Goal: Transaction & Acquisition: Purchase product/service

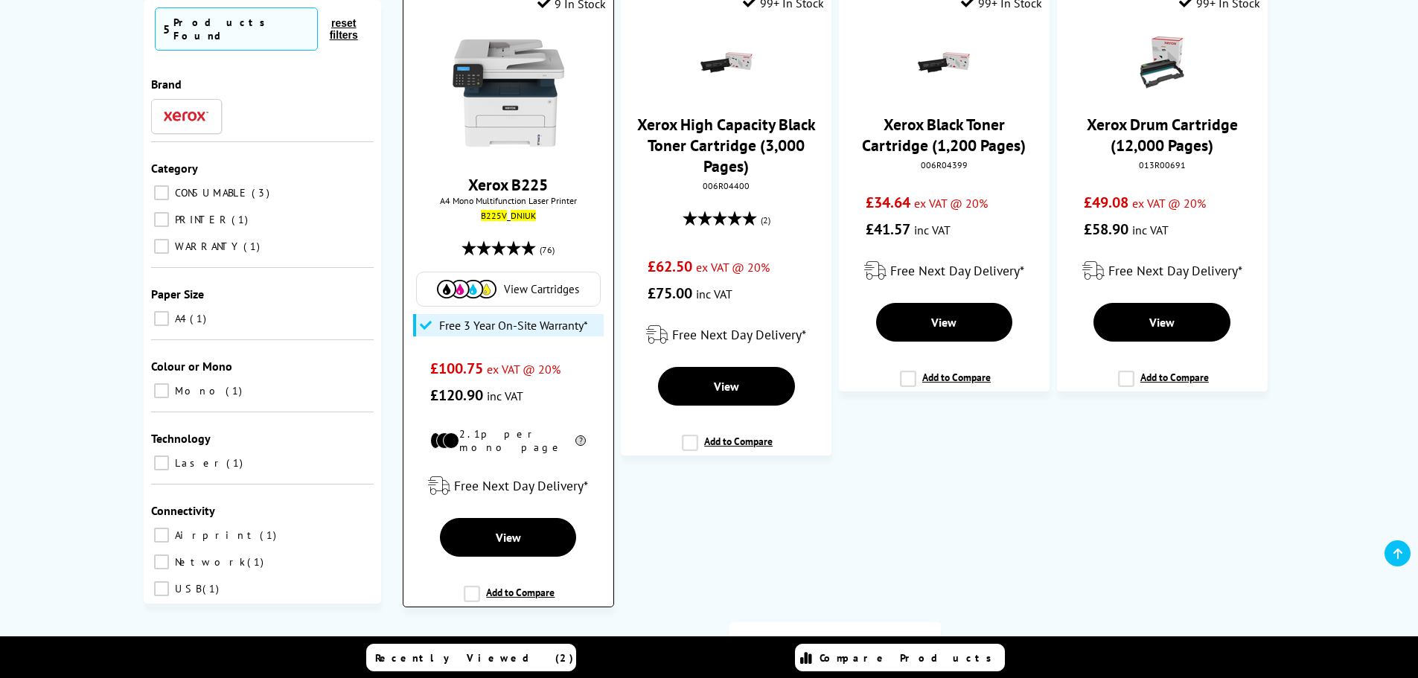
scroll to position [223, 0]
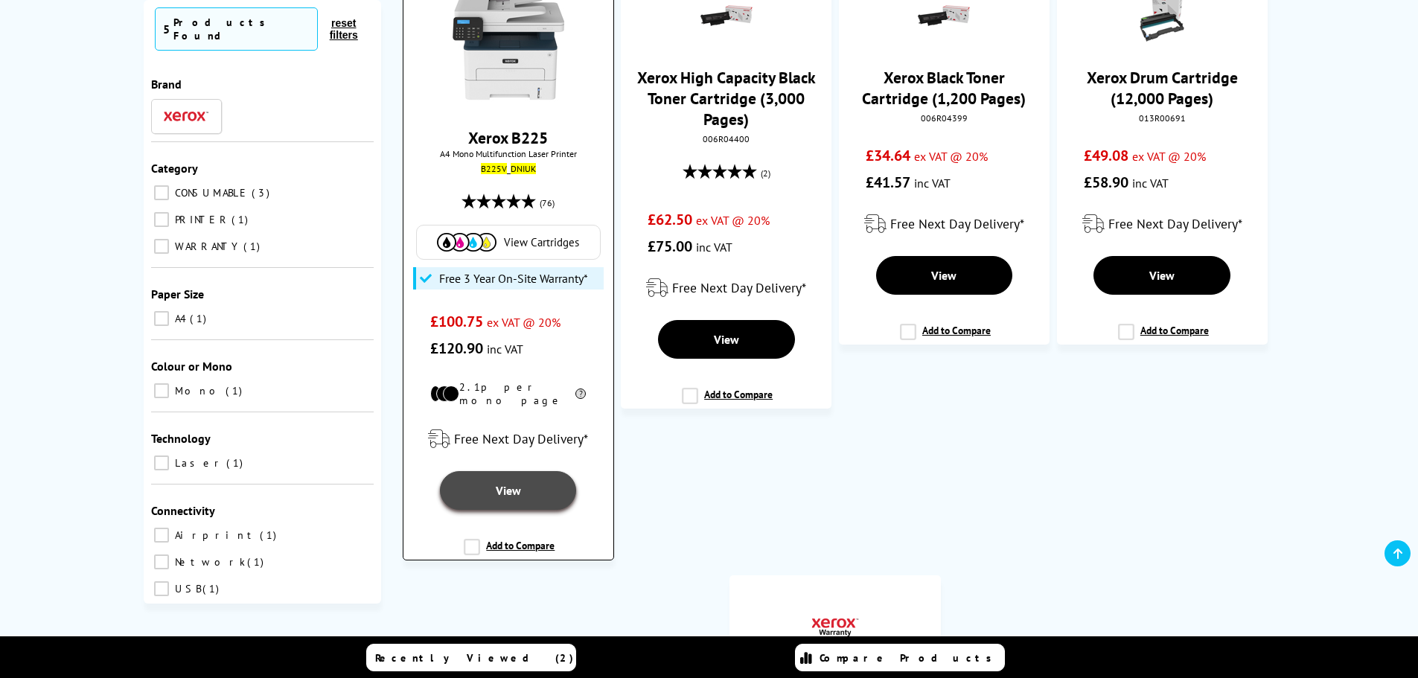
click at [507, 487] on span "View" at bounding box center [508, 490] width 25 height 15
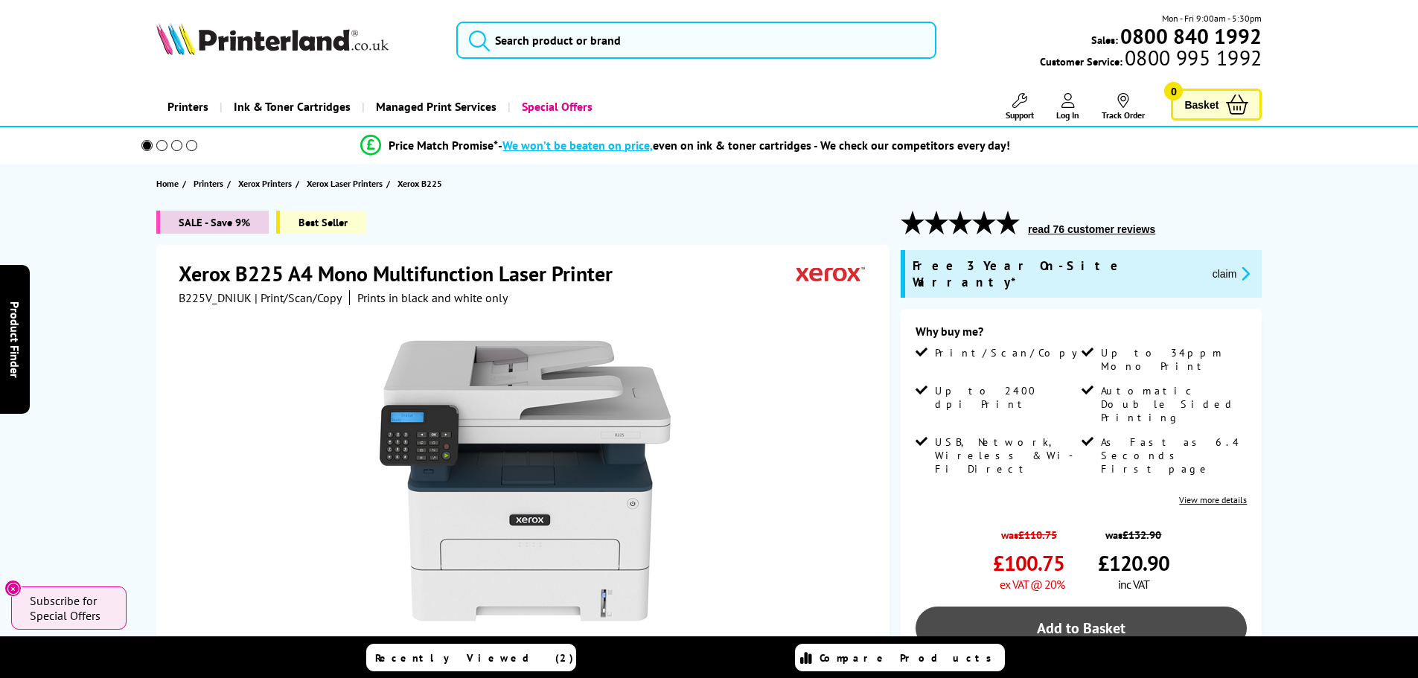
click at [1034, 607] on link "Add to Basket" at bounding box center [1081, 628] width 331 height 43
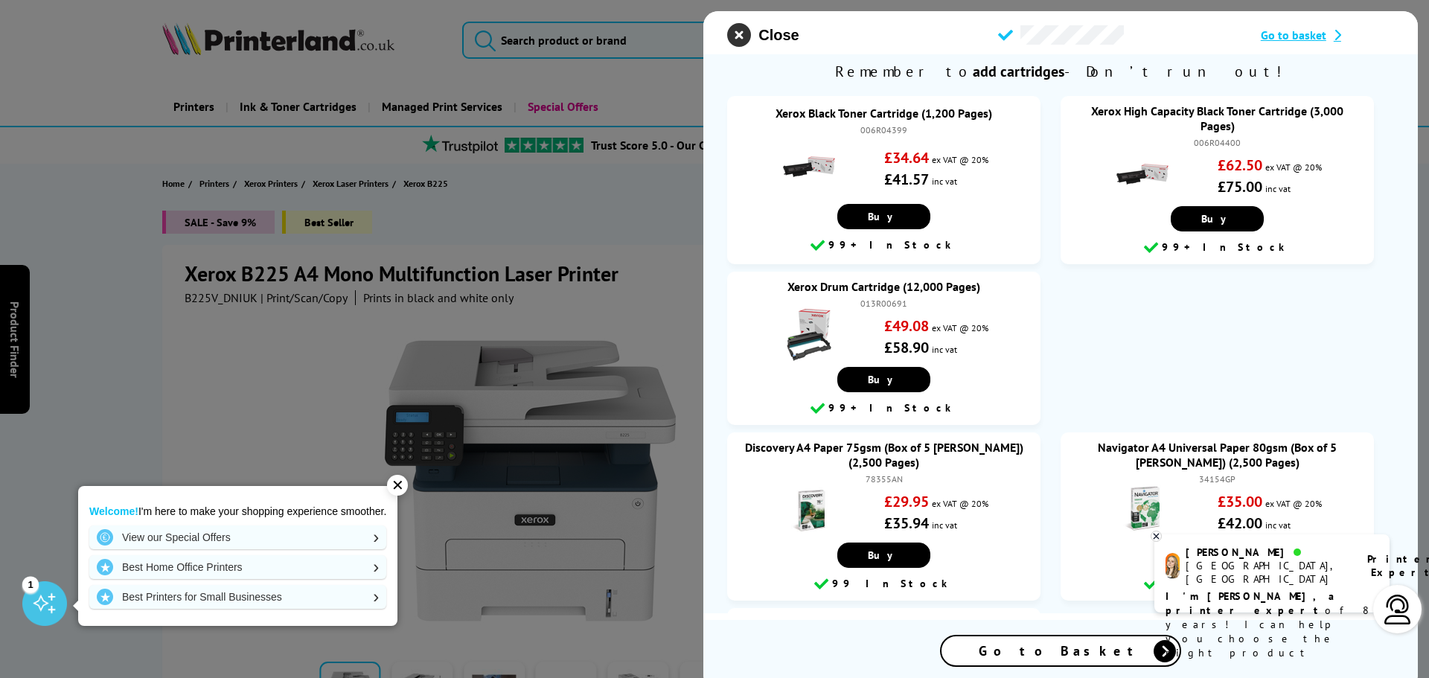
click at [750, 36] on icon "close modal" at bounding box center [739, 35] width 24 height 24
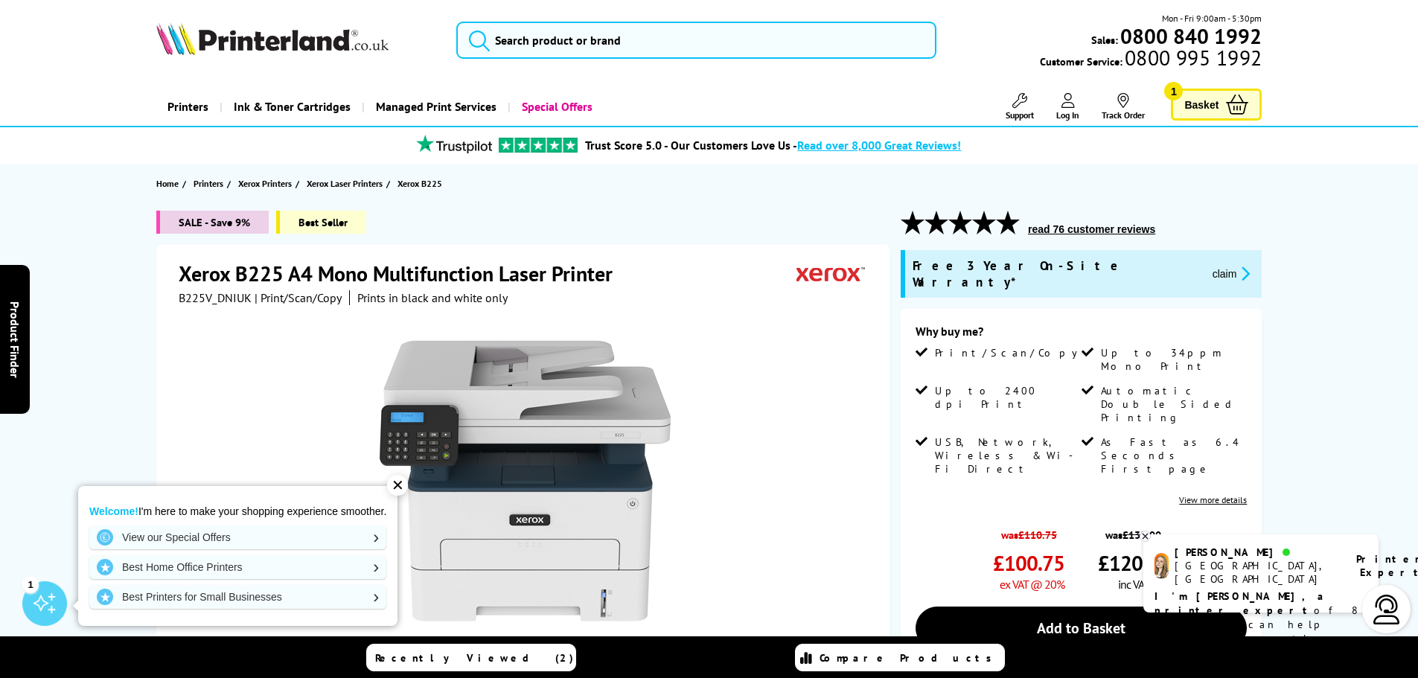
click at [1228, 101] on icon at bounding box center [1237, 105] width 22 height 20
